Goal: Find specific page/section: Find specific page/section

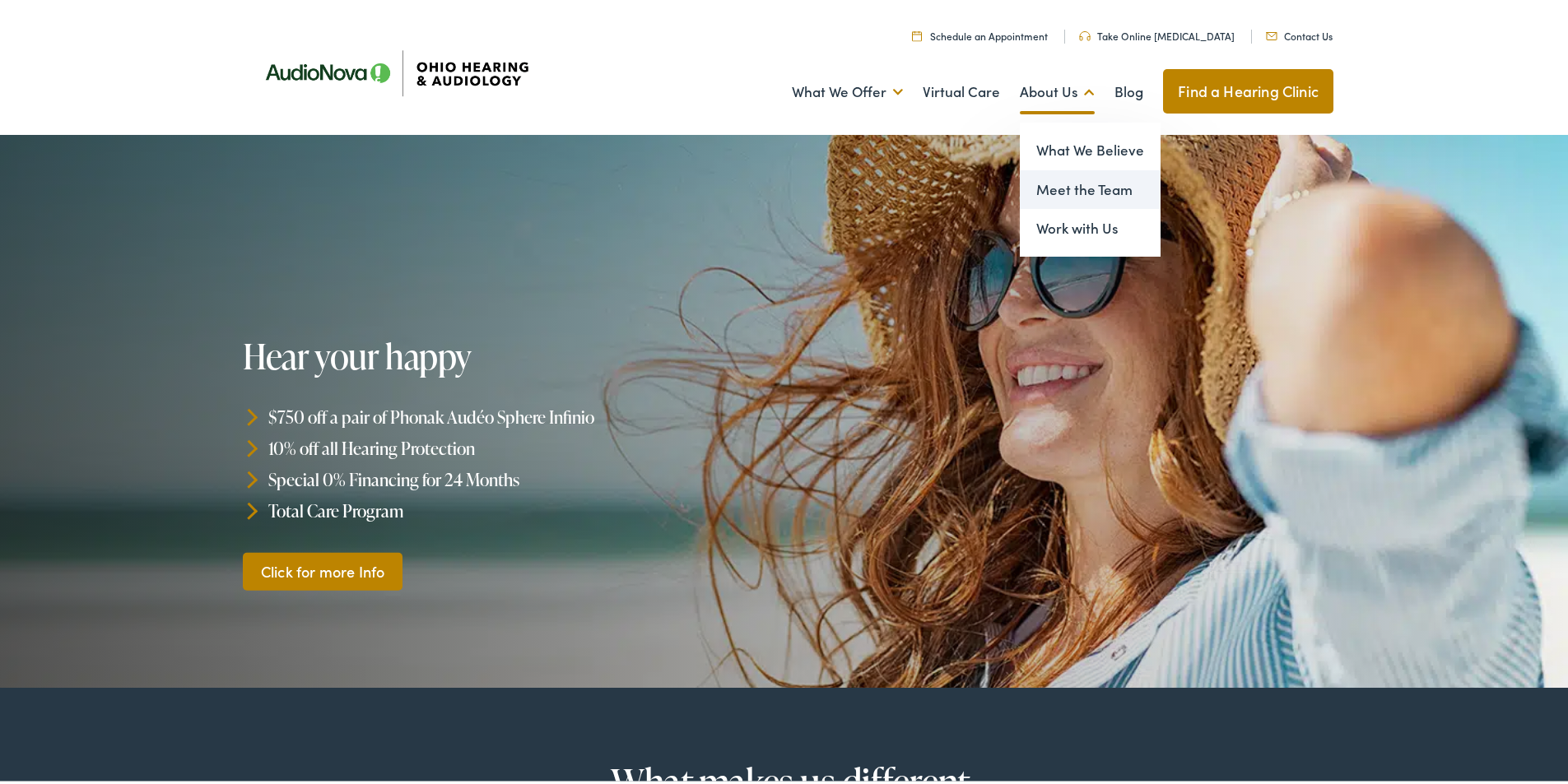
click at [1063, 185] on link "Meet the Team" at bounding box center [1090, 186] width 141 height 40
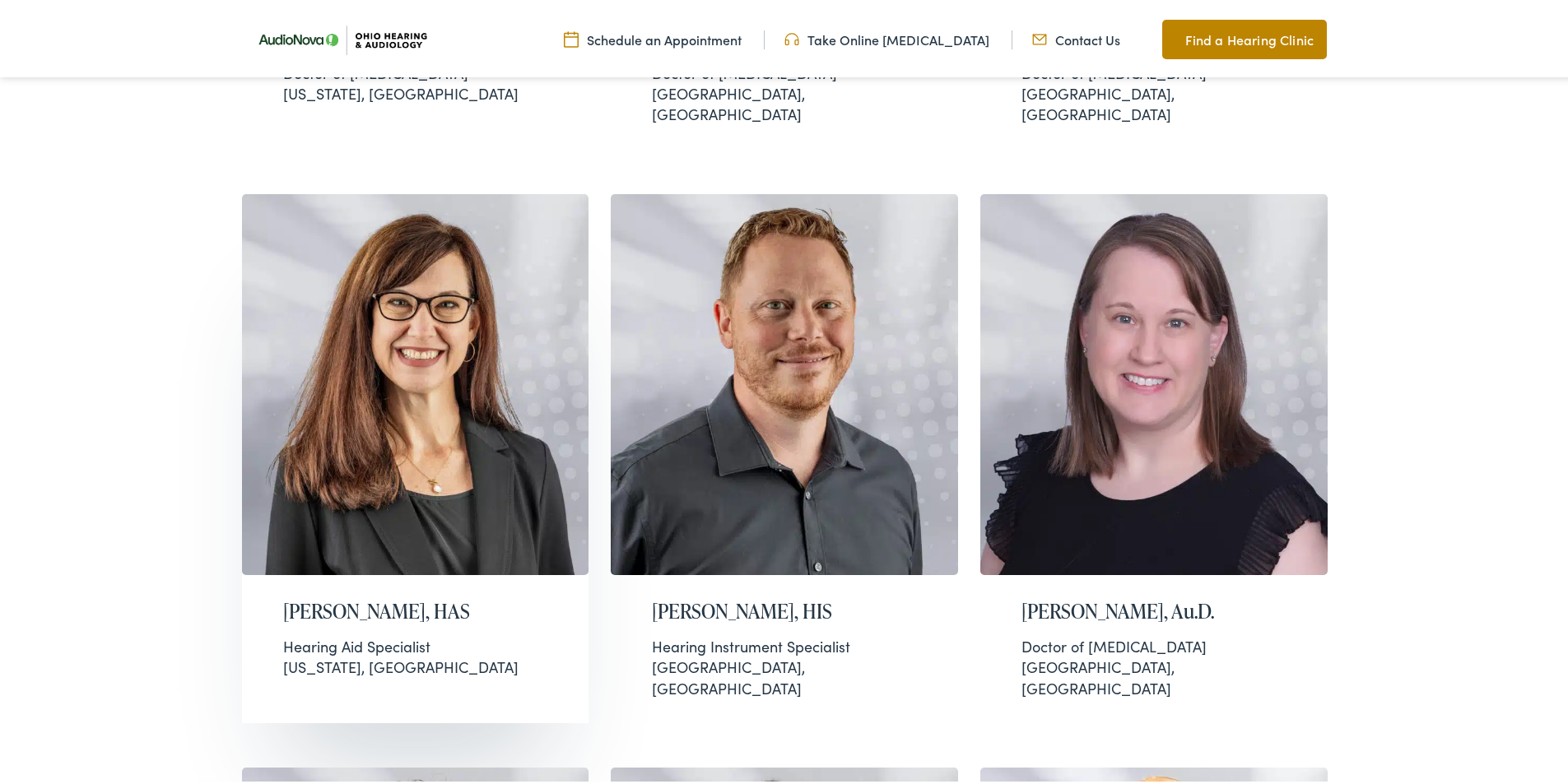
scroll to position [2715, 0]
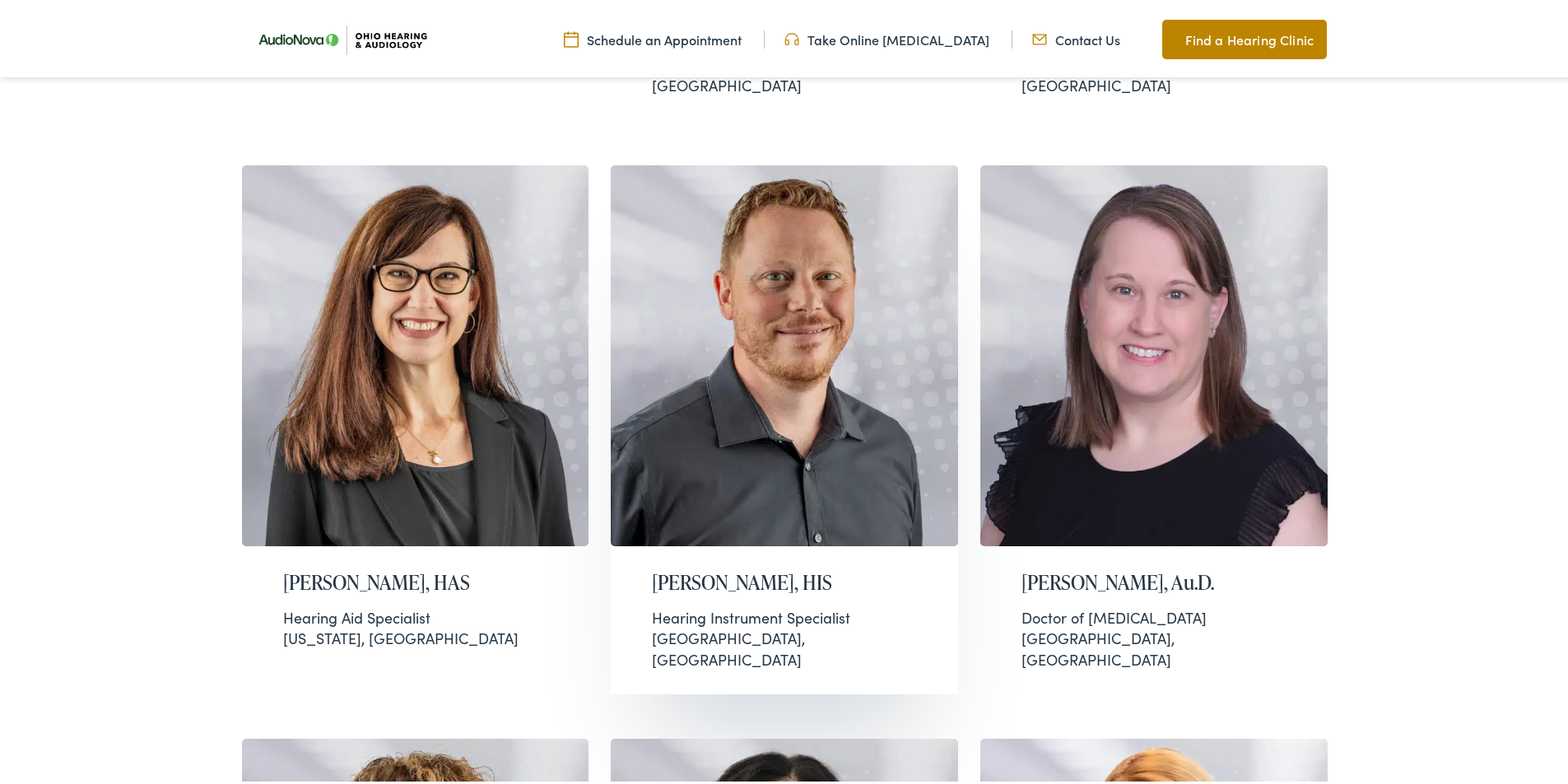
click at [680, 568] on h2 "[PERSON_NAME], HIS" at bounding box center [784, 579] width 265 height 24
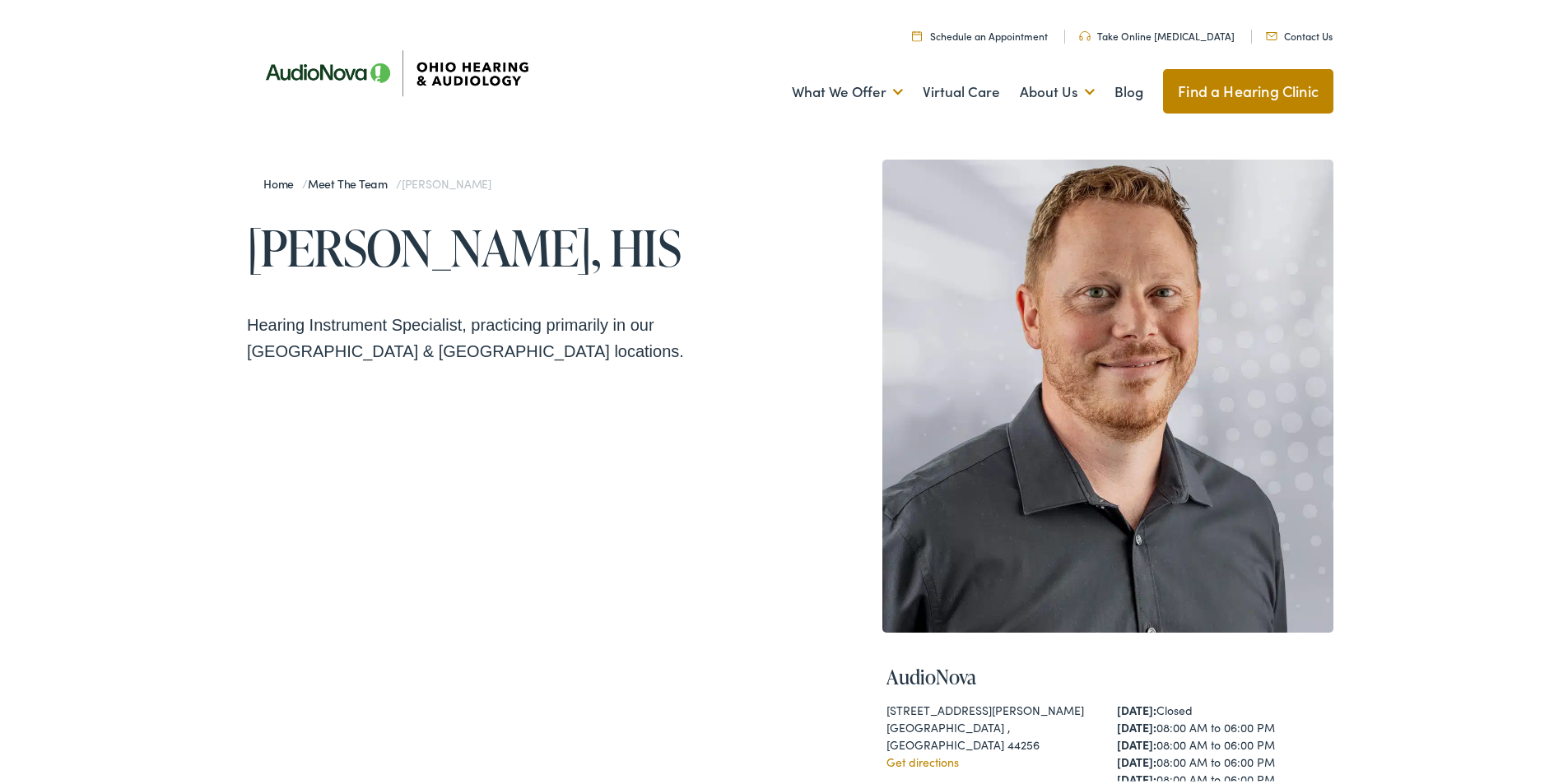
drag, startPoint x: 719, startPoint y: 237, endPoint x: 224, endPoint y: 247, distance: 495.1
click at [224, 247] on div "Home / Meet the Team / [PERSON_NAME] [PERSON_NAME], HIS Hearing Instrument Spec…" at bounding box center [790, 643] width 1581 height 1023
copy h1 "[PERSON_NAME], HIS"
